Goal: Task Accomplishment & Management: Use online tool/utility

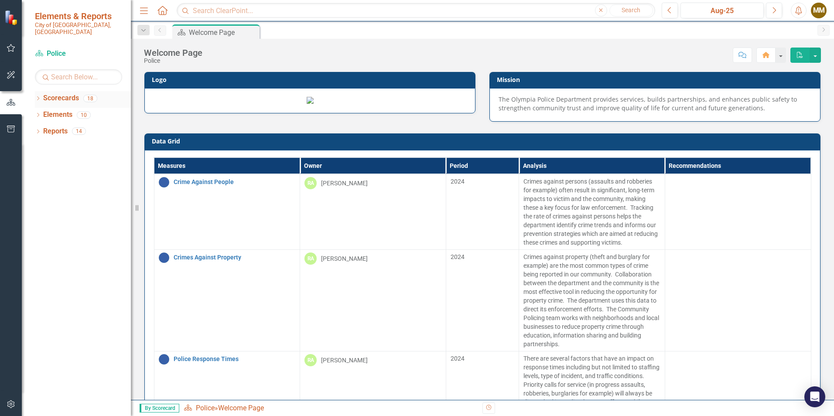
click at [39, 97] on icon "Dropdown" at bounding box center [38, 99] width 6 height 5
click at [40, 147] on icon "Dropdown" at bounding box center [38, 149] width 6 height 5
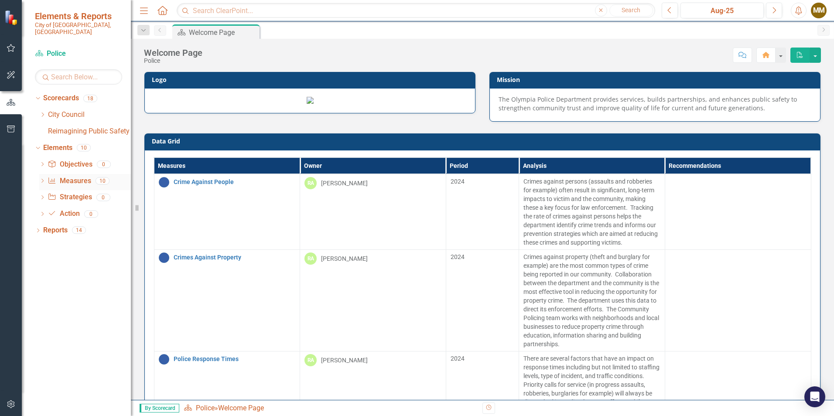
click at [41, 179] on icon "Dropdown" at bounding box center [42, 181] width 6 height 5
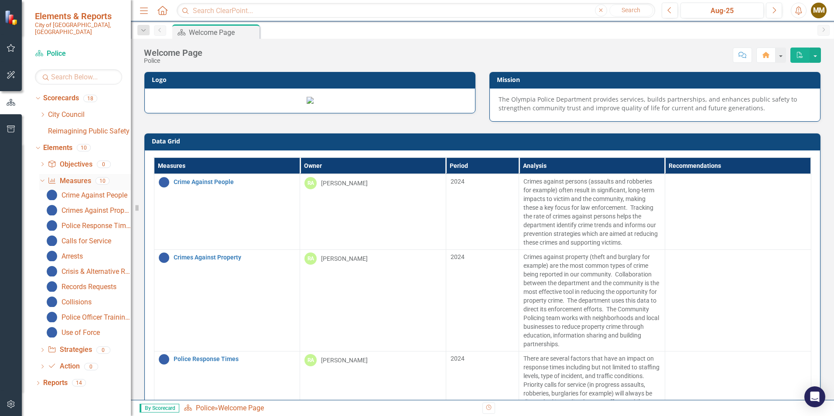
click at [72, 176] on link "Measure Measures" at bounding box center [69, 181] width 43 height 10
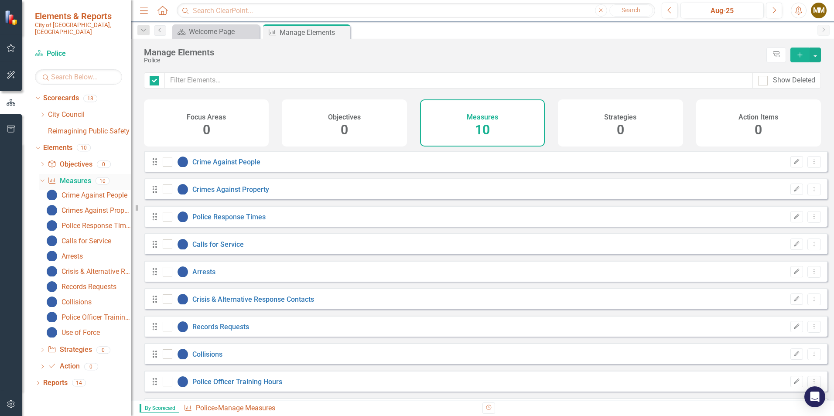
checkbox input "false"
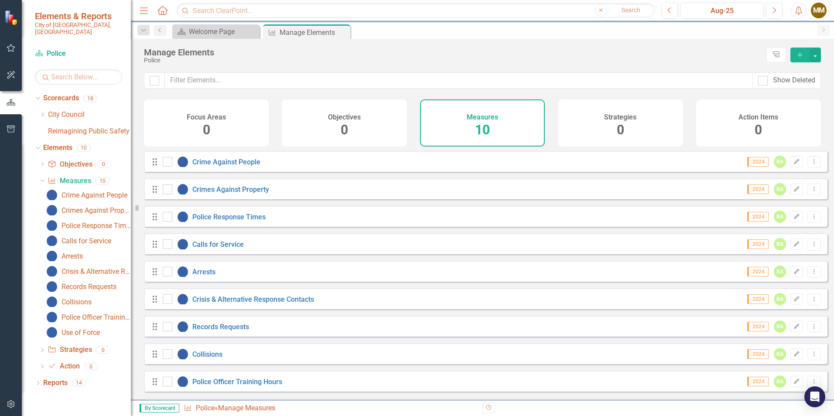
click at [799, 55] on icon "Add" at bounding box center [800, 55] width 8 height 6
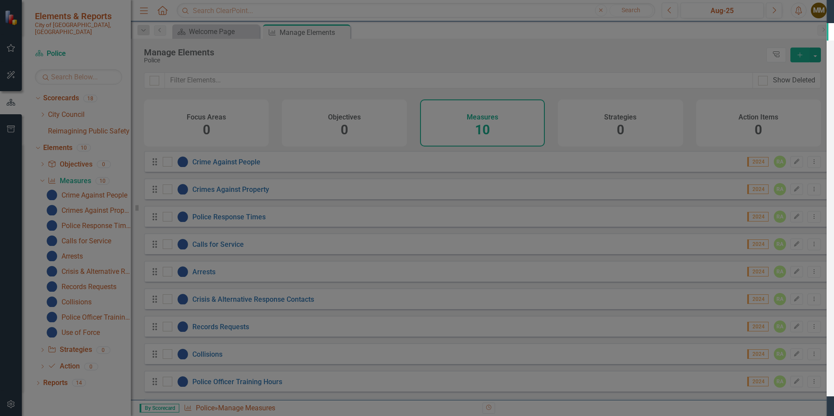
click at [343, 46] on input "Name" at bounding box center [533, 50] width 583 height 16
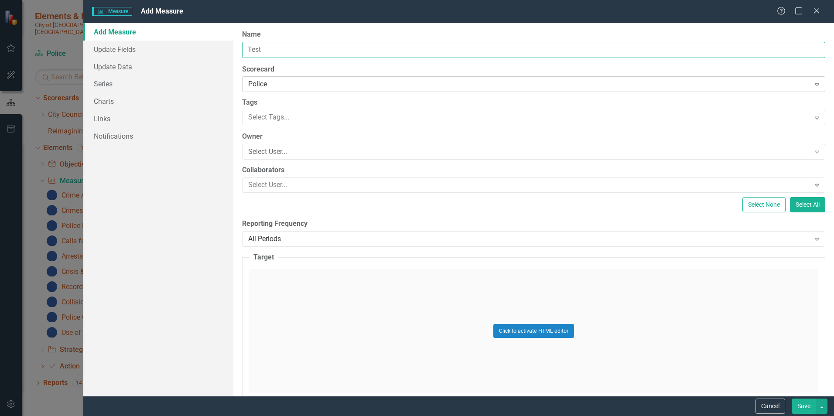
type input "Test"
click at [409, 83] on div "Police" at bounding box center [528, 84] width 561 height 10
click at [391, 113] on div at bounding box center [527, 118] width 565 height 12
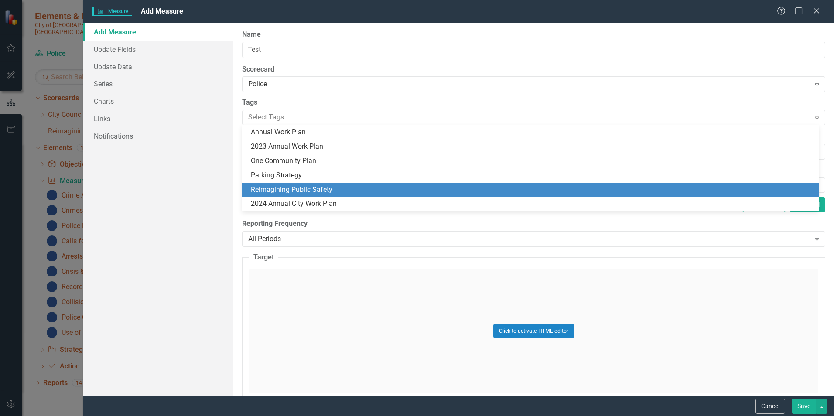
click at [370, 183] on div "Reimagining Public Safety" at bounding box center [530, 190] width 577 height 14
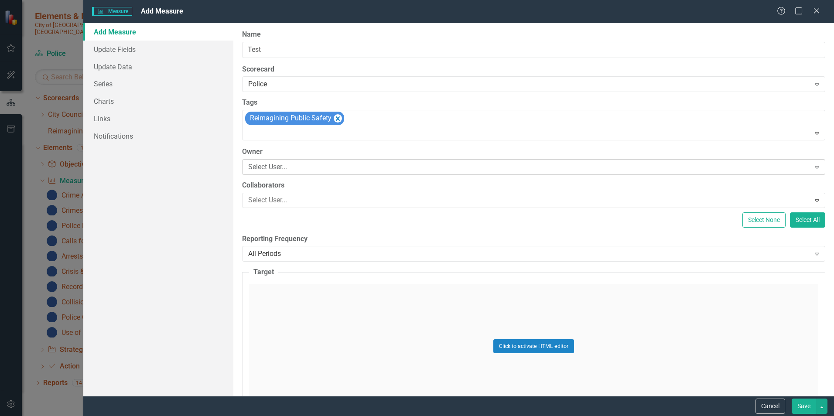
click at [361, 167] on div "Select User..." at bounding box center [528, 167] width 561 height 10
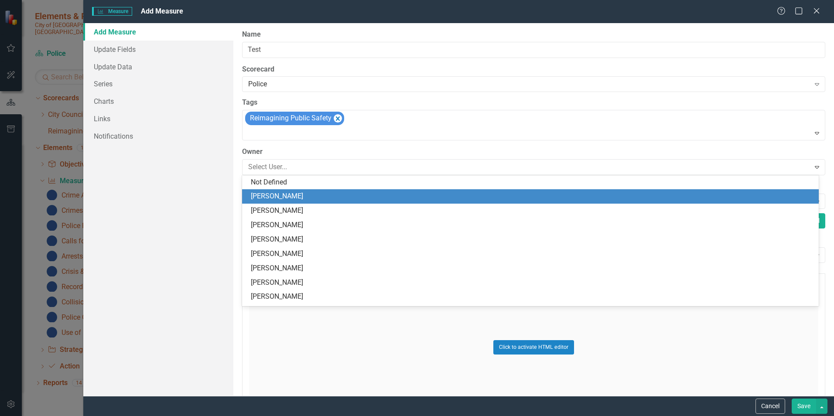
click at [347, 200] on div "[PERSON_NAME]" at bounding box center [532, 196] width 563 height 10
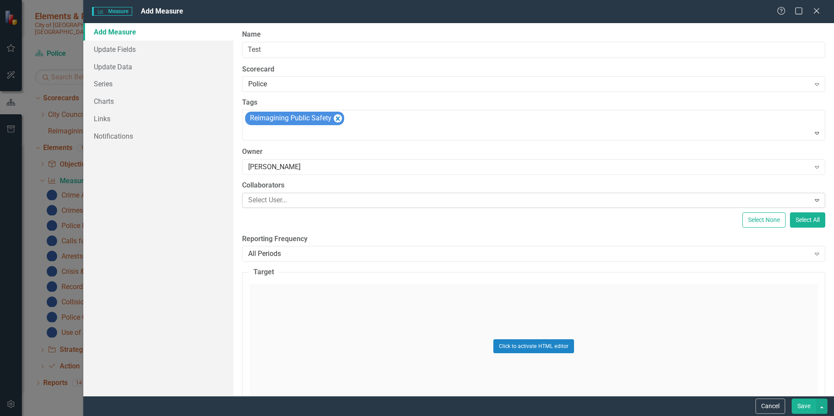
click at [346, 206] on div at bounding box center [527, 201] width 565 height 12
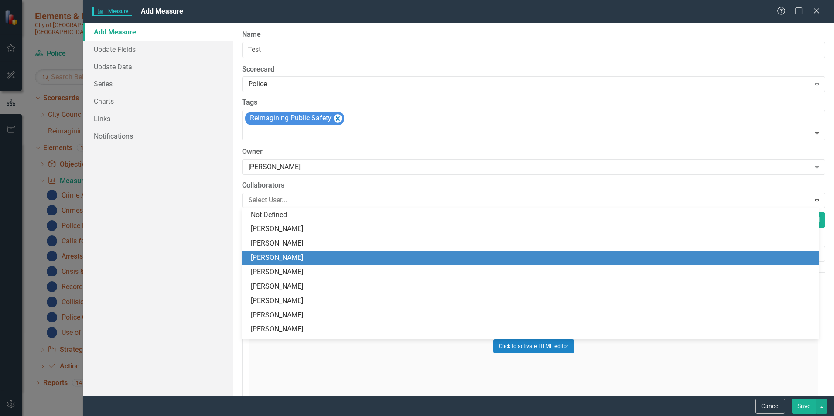
click at [335, 257] on div "[PERSON_NAME]" at bounding box center [532, 258] width 563 height 10
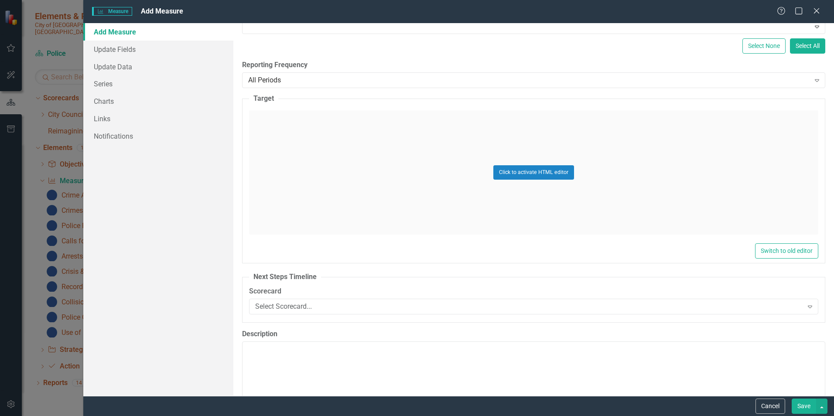
scroll to position [174, 0]
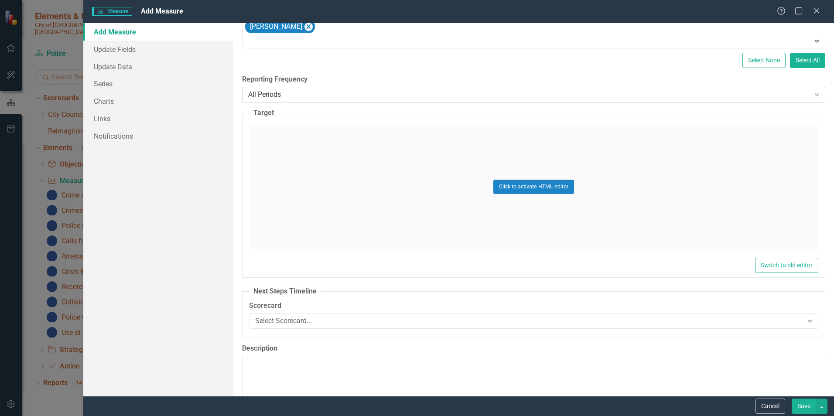
click at [312, 91] on div "All Periods" at bounding box center [528, 95] width 561 height 10
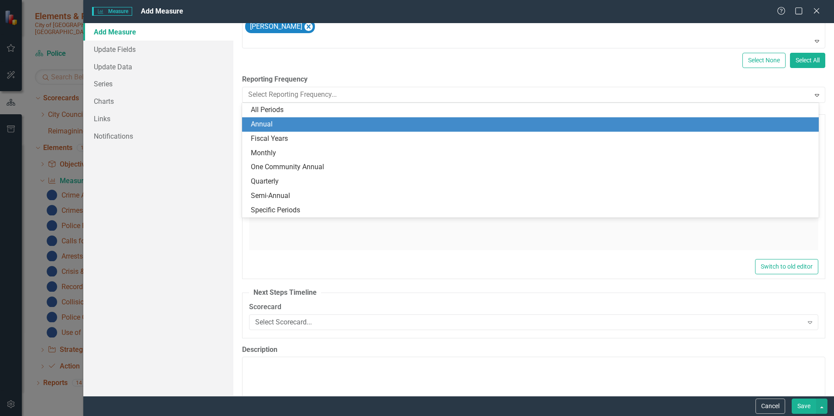
click at [285, 123] on div "Annual" at bounding box center [532, 125] width 563 height 10
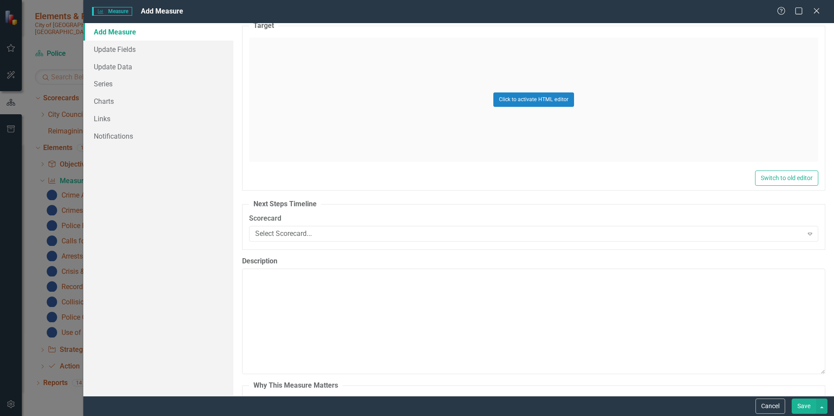
scroll to position [305, 0]
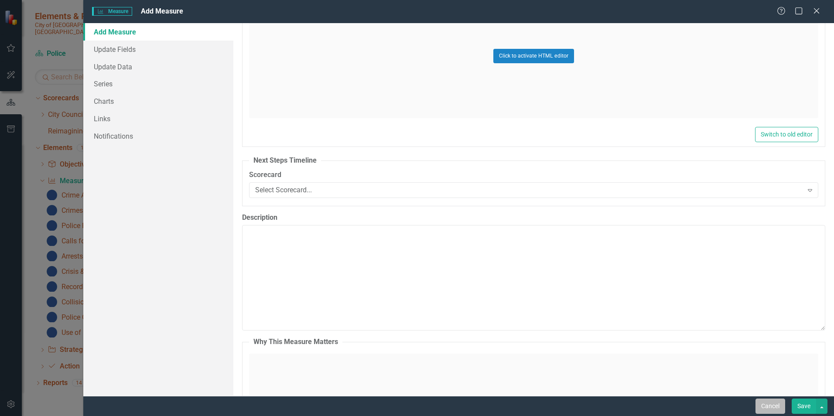
click at [774, 409] on button "Cancel" at bounding box center [770, 406] width 30 height 15
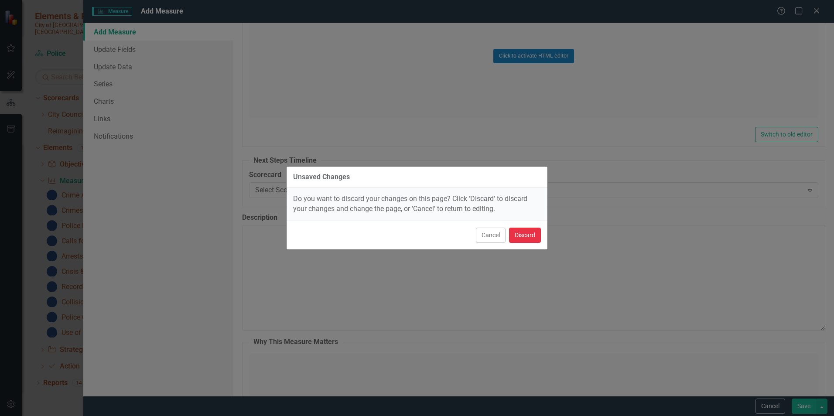
click at [526, 233] on button "Discard" at bounding box center [525, 235] width 32 height 15
